Goal: Task Accomplishment & Management: Complete application form

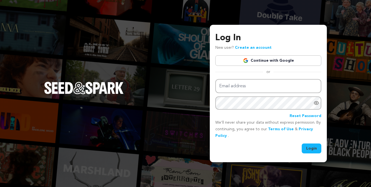
click at [254, 48] on link "Create an account" at bounding box center [253, 48] width 37 height 4
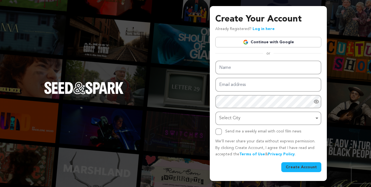
click at [254, 45] on link "Continue with Google" at bounding box center [268, 42] width 106 height 10
click at [254, 44] on link "Continue with Google" at bounding box center [268, 42] width 106 height 10
